Goal: Task Accomplishment & Management: Manage account settings

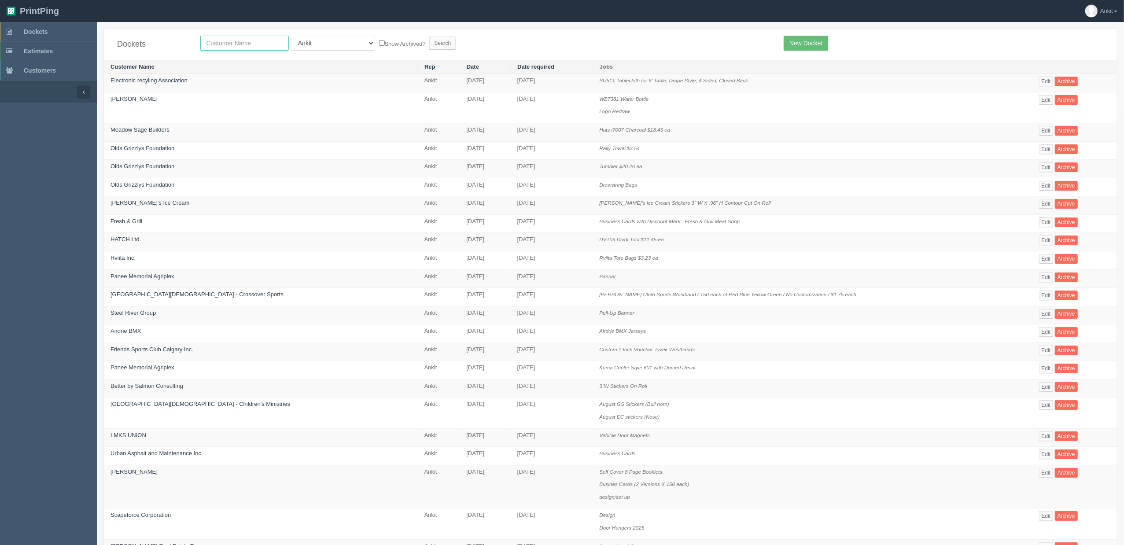
click at [223, 48] on input "text" at bounding box center [244, 43] width 88 height 15
click at [236, 40] on input "text" at bounding box center [244, 43] width 88 height 15
type input "STEELAR"
click at [429, 37] on input "Search" at bounding box center [442, 43] width 26 height 13
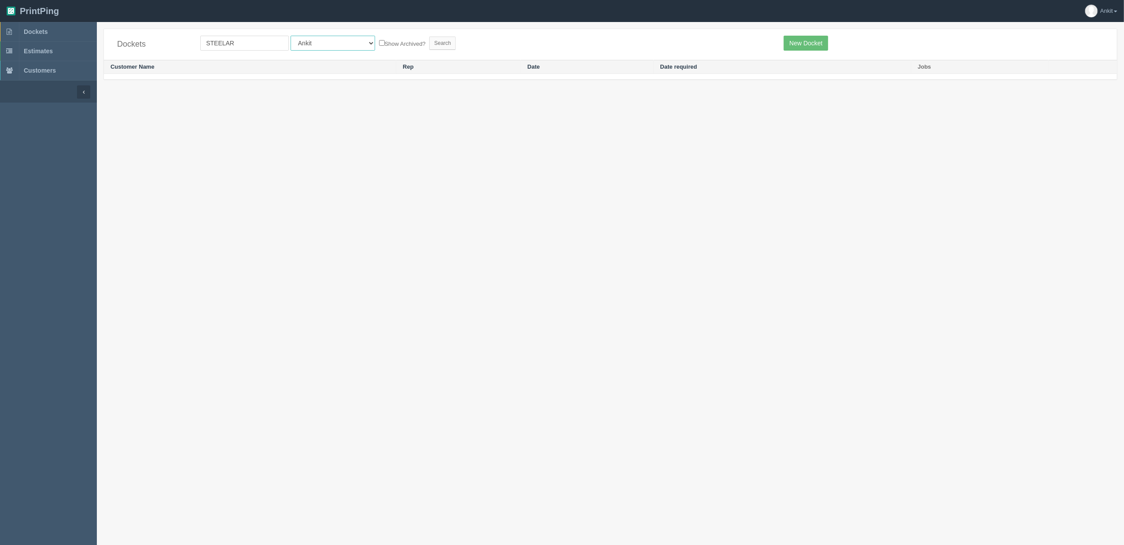
click at [311, 40] on select "All Users Ali Ali Test 1 Aly Amy Ankit Arif Brandon Dan France Greg Jim Mark Ma…" at bounding box center [332, 43] width 85 height 15
select select
click at [290, 36] on select "All Users Ali Ali Test 1 Aly Amy Ankit Arif Brandon Dan France Greg Jim Mark Ma…" at bounding box center [332, 43] width 85 height 15
click at [429, 40] on input "Search" at bounding box center [442, 43] width 26 height 13
click at [235, 47] on input "STEELAR" at bounding box center [244, 43] width 88 height 15
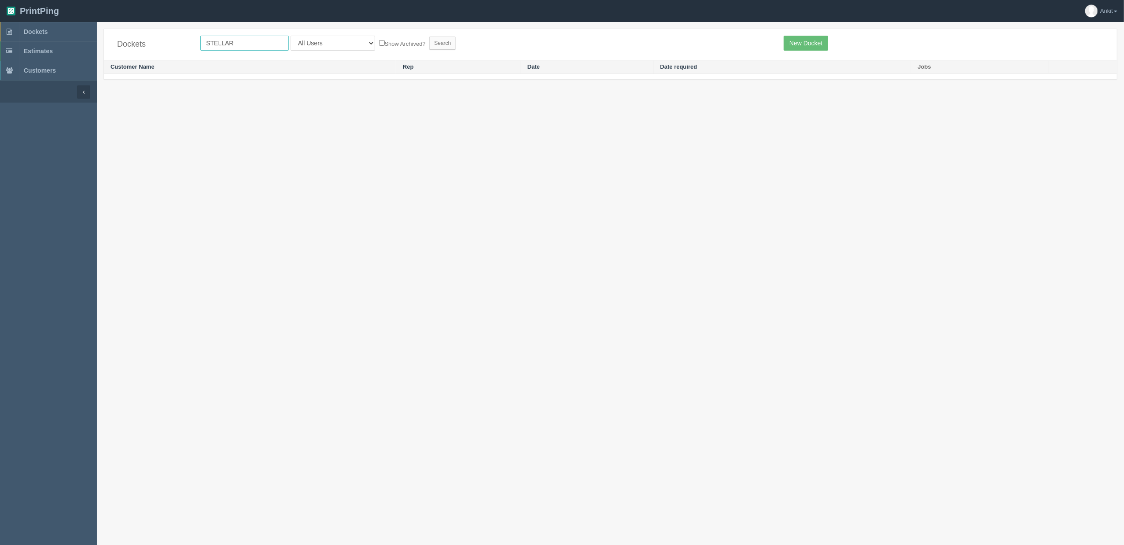
type input "STELLAR"
click at [429, 37] on input "Search" at bounding box center [442, 43] width 26 height 13
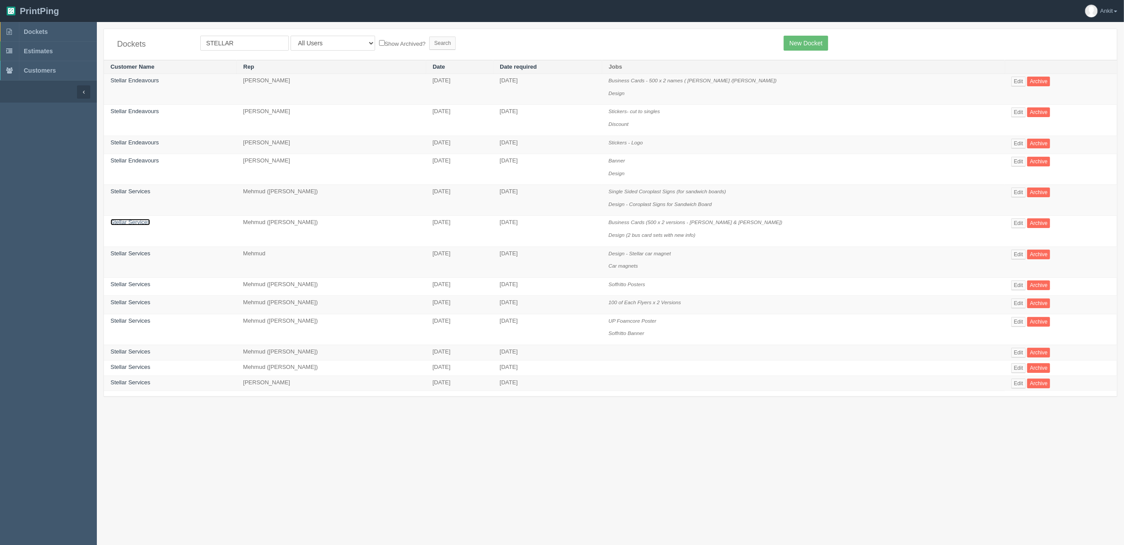
click at [135, 224] on link "Stellar Services" at bounding box center [130, 222] width 40 height 7
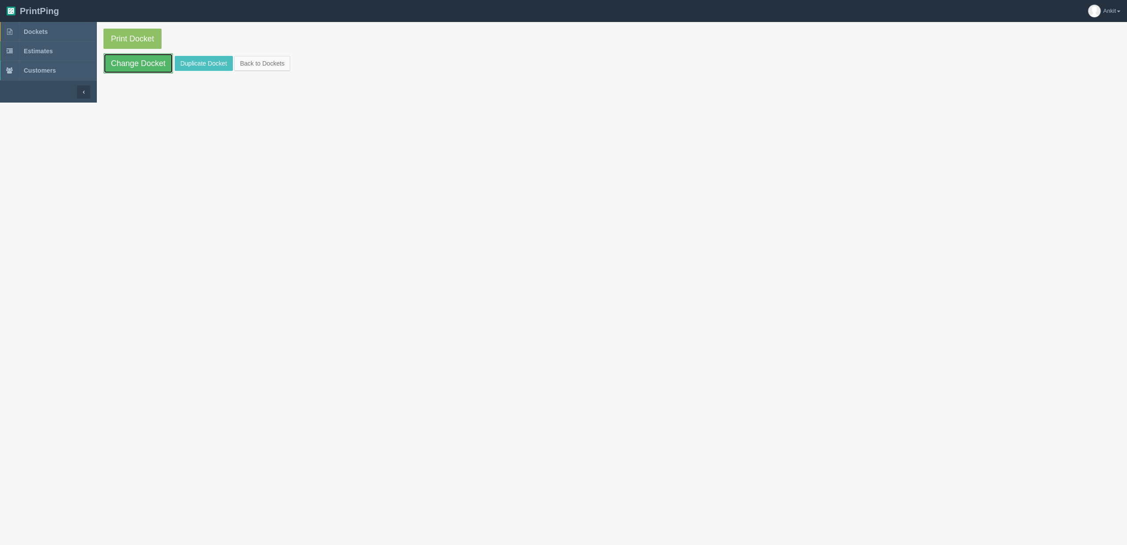
click at [143, 62] on link "Change Docket" at bounding box center [138, 63] width 70 height 20
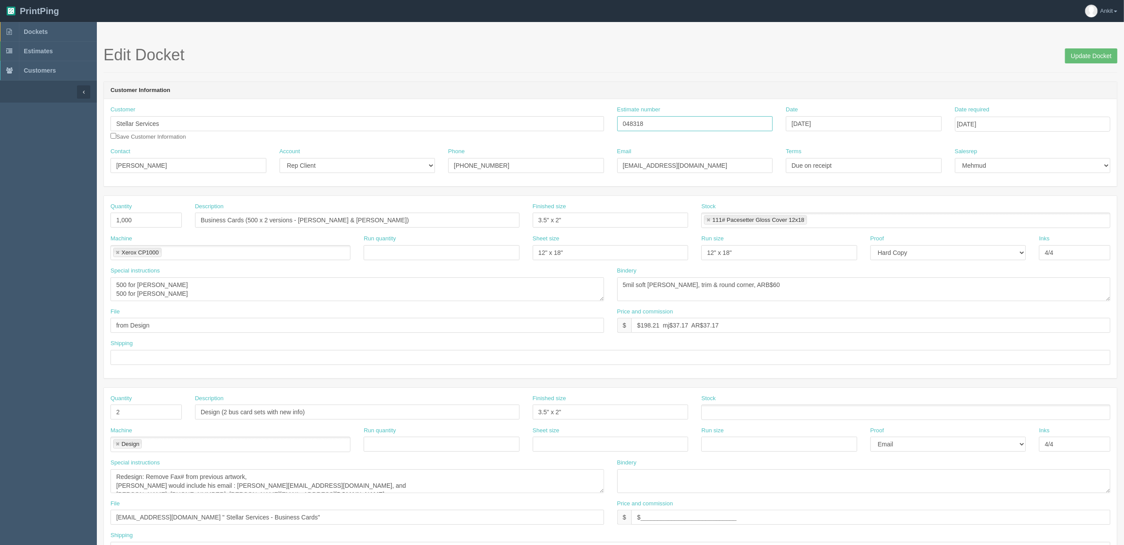
click at [631, 130] on input "048318" at bounding box center [695, 123] width 156 height 15
click at [631, 129] on input "048318" at bounding box center [695, 123] width 156 height 15
click at [44, 32] on span "Dockets" at bounding box center [36, 31] width 24 height 7
